Goal: Task Accomplishment & Management: Complete application form

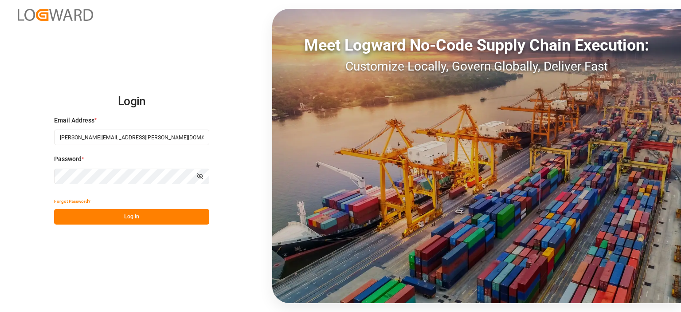
click at [109, 219] on button "Log In" at bounding box center [131, 217] width 155 height 16
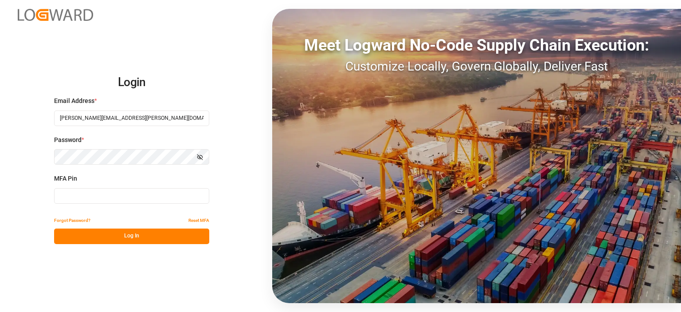
click at [98, 197] on input at bounding box center [131, 196] width 155 height 16
type input "885148"
click at [109, 237] on button "Log In" at bounding box center [131, 236] width 155 height 16
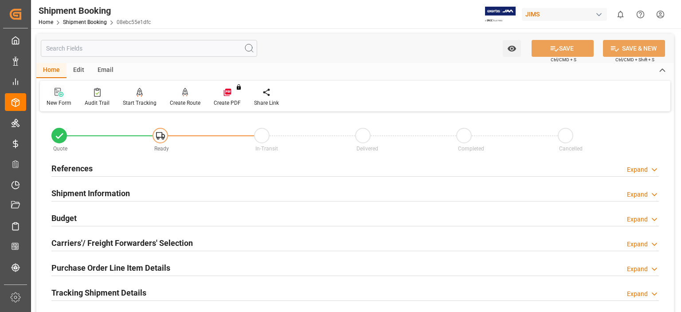
click at [59, 96] on icon at bounding box center [59, 92] width 9 height 9
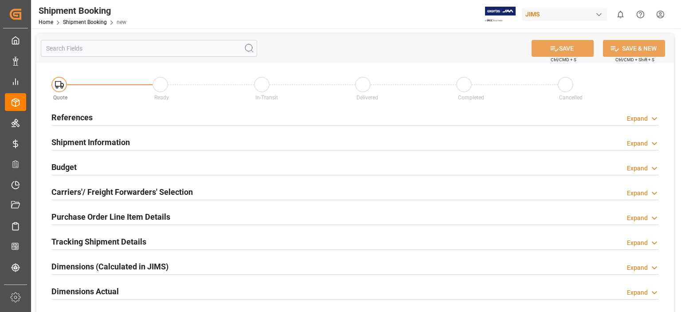
click at [77, 117] on h2 "References" at bounding box center [71, 117] width 41 height 12
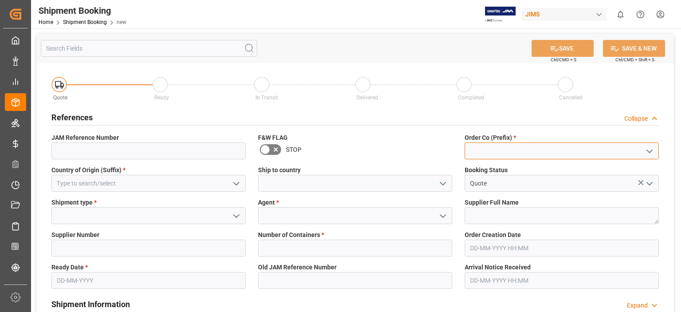
click at [484, 152] on input at bounding box center [562, 150] width 194 height 17
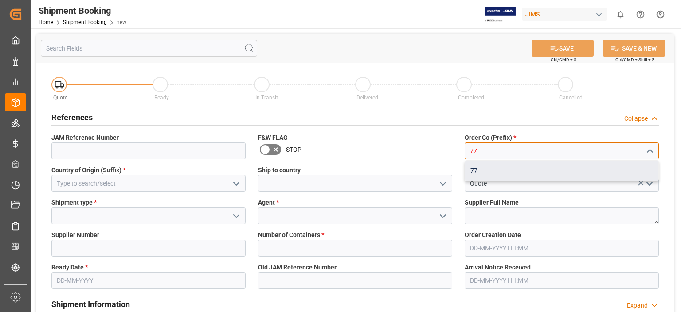
click at [485, 170] on div "77" at bounding box center [561, 170] width 193 height 20
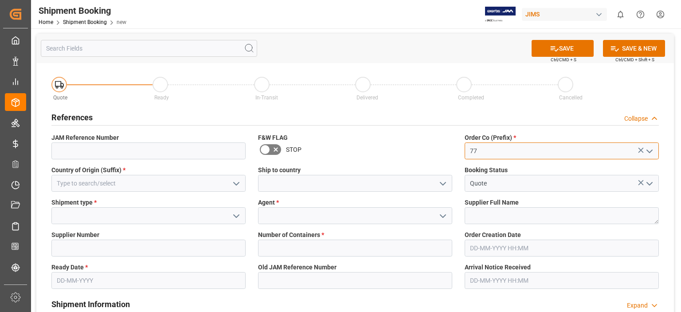
type input "77"
click at [295, 181] on input at bounding box center [355, 183] width 194 height 17
click at [445, 184] on icon "open menu" at bounding box center [442, 183] width 11 height 11
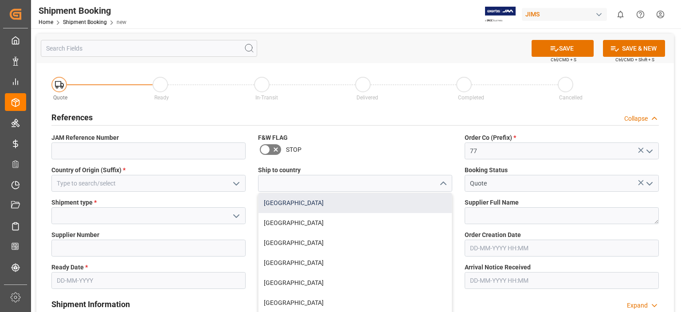
click at [316, 207] on div "[GEOGRAPHIC_DATA]" at bounding box center [354, 203] width 193 height 20
type input "[GEOGRAPHIC_DATA]"
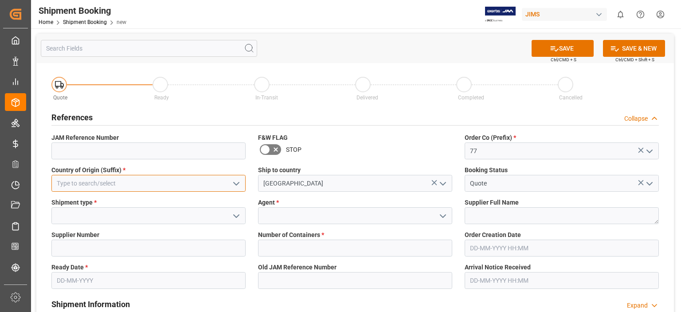
click at [119, 187] on input at bounding box center [148, 183] width 194 height 17
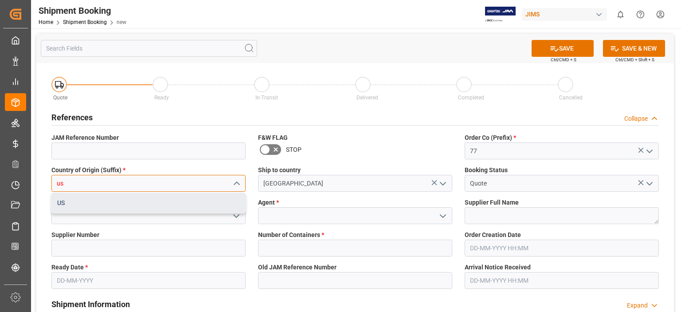
click at [121, 206] on div "US" at bounding box center [148, 203] width 193 height 20
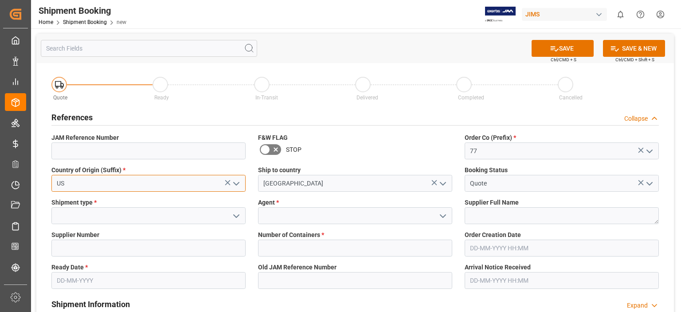
type input "US"
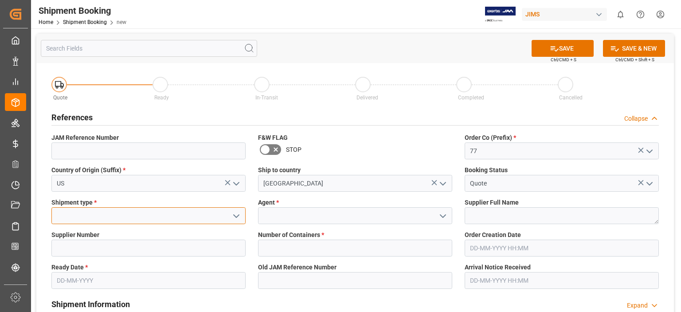
click at [117, 218] on input at bounding box center [148, 215] width 194 height 17
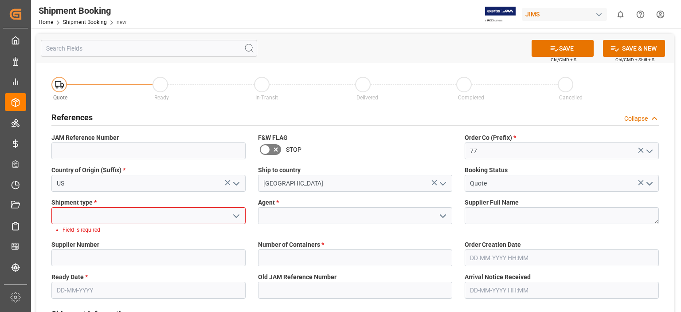
click at [232, 218] on icon "open menu" at bounding box center [236, 216] width 11 height 11
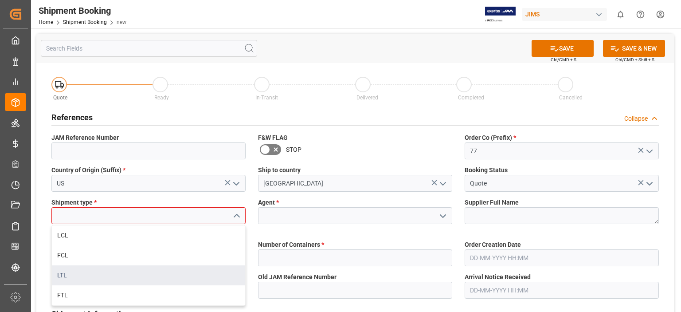
click at [174, 277] on div "LTL" at bounding box center [148, 275] width 193 height 20
type input "LTL"
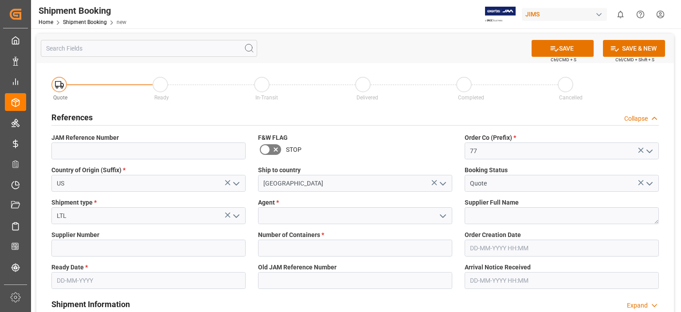
click at [92, 279] on input "text" at bounding box center [148, 280] width 194 height 17
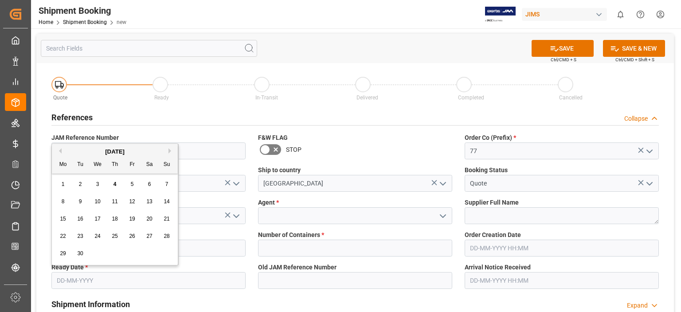
click at [64, 237] on span "22" at bounding box center [63, 236] width 6 height 6
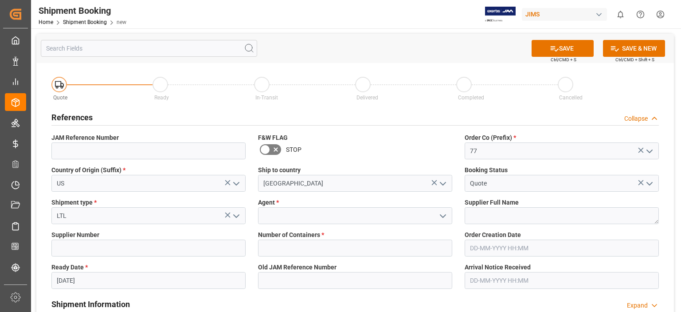
click at [89, 279] on input "[DATE]" at bounding box center [148, 280] width 194 height 17
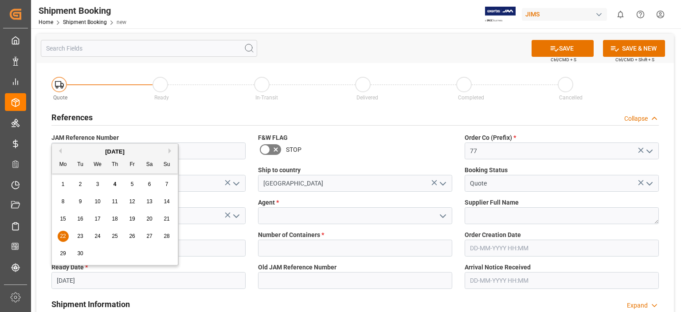
click at [148, 221] on span "20" at bounding box center [149, 218] width 6 height 6
type input "[DATE]"
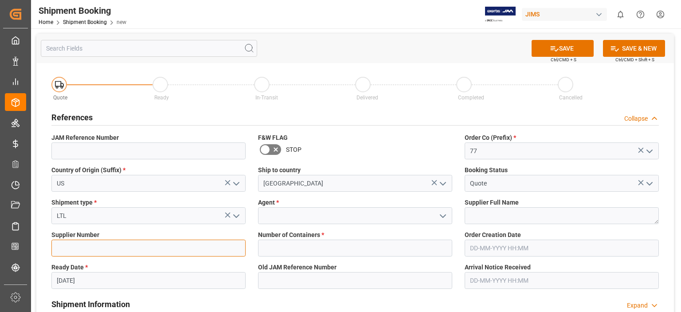
click at [117, 248] on input at bounding box center [148, 247] width 194 height 17
type input "1129"
click at [300, 254] on input "text" at bounding box center [355, 247] width 194 height 17
type input "0"
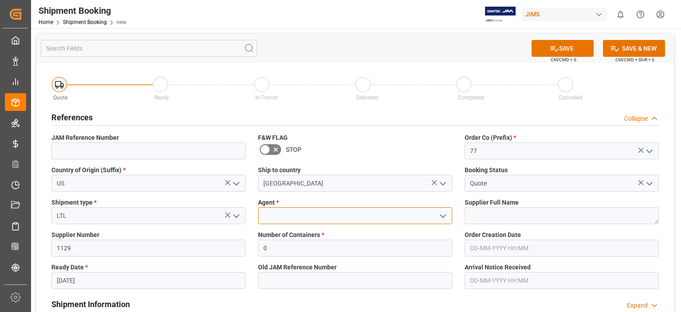
click at [286, 215] on input at bounding box center [355, 215] width 194 height 17
click at [441, 215] on polyline "open menu" at bounding box center [442, 216] width 5 height 3
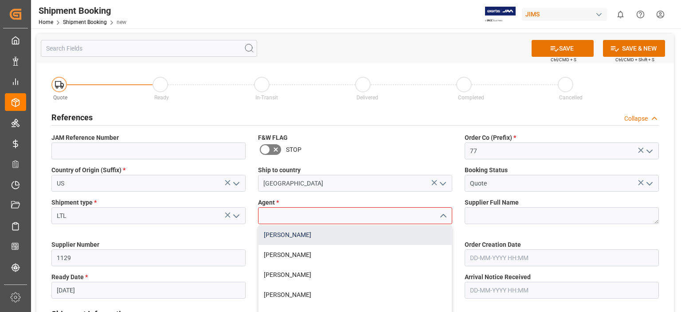
scroll to position [148, 0]
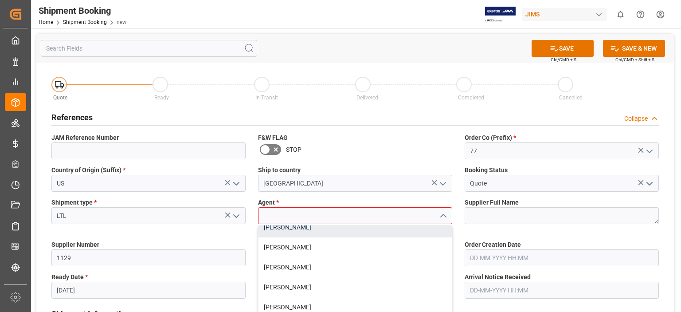
click at [285, 230] on div "[PERSON_NAME]" at bounding box center [354, 227] width 193 height 20
type input "[PERSON_NAME]"
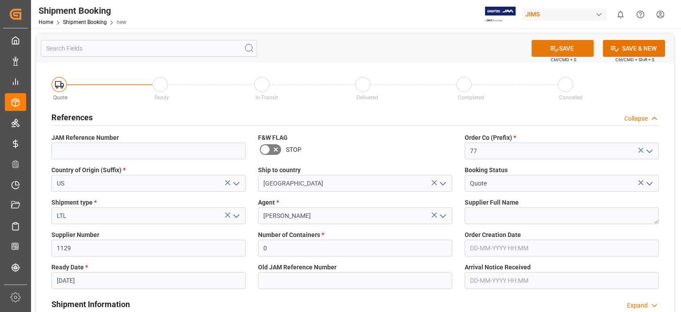
click at [556, 48] on icon at bounding box center [554, 48] width 9 height 9
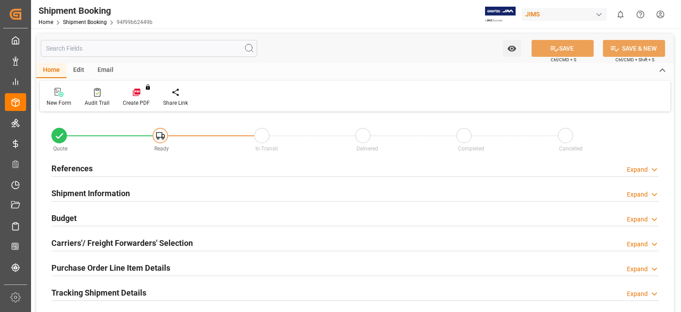
type input "0"
type input "[DATE]"
click at [60, 161] on div "References" at bounding box center [71, 167] width 41 height 17
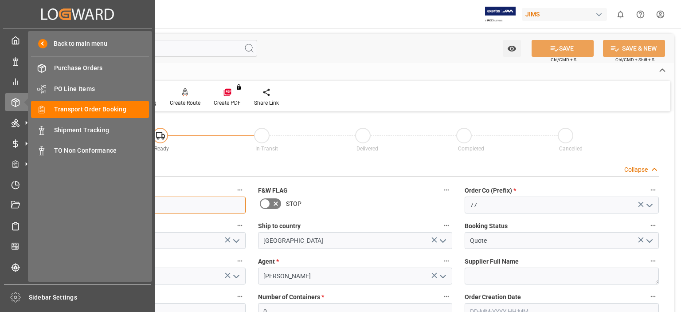
drag, startPoint x: 102, startPoint y: 207, endPoint x: 1, endPoint y: 175, distance: 106.0
click at [7, 199] on div "Created by potrace 1.15, written by Peter Selinger 2001-2017 Created by potrace…" at bounding box center [340, 156] width 681 height 312
